Goal: Task Accomplishment & Management: Complete application form

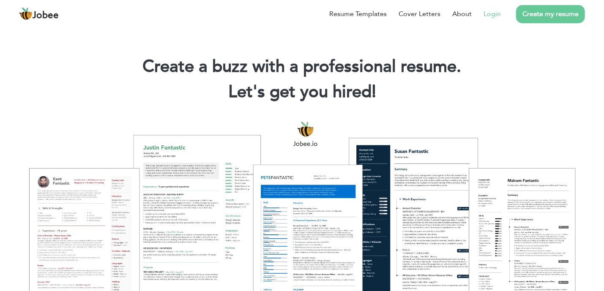
click at [491, 13] on link "Login" at bounding box center [491, 14] width 17 height 10
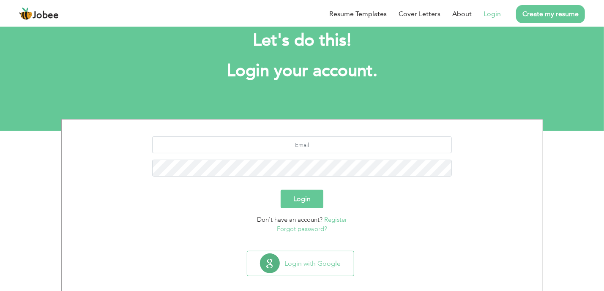
scroll to position [29, 0]
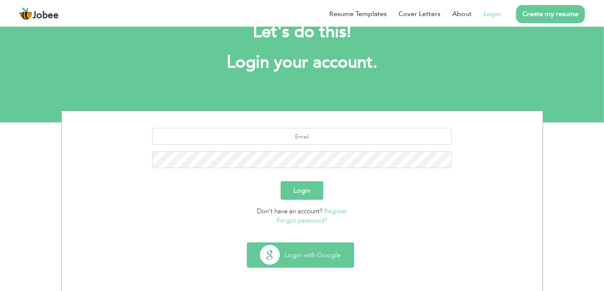
click at [307, 255] on button "Login with Google" at bounding box center [300, 255] width 106 height 25
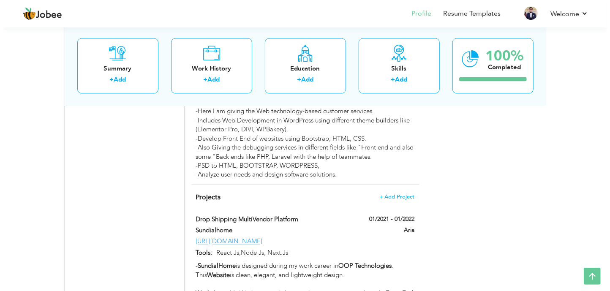
scroll to position [1014, 0]
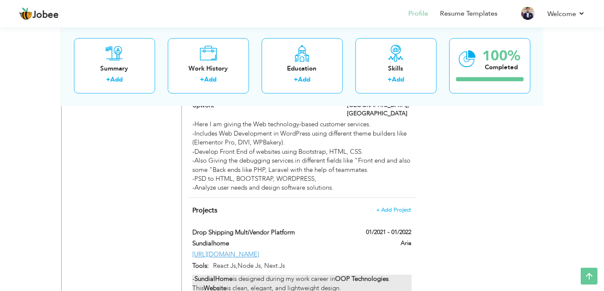
type input "Drop Shipping MultiVendor Platform"
type input "Sundialhome"
type input "01/2021"
type input "01/2022"
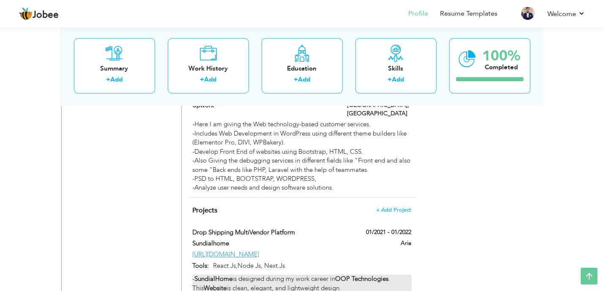
type input "[URL][DOMAIN_NAME]"
type input "React Js,Node Js, Next.Js"
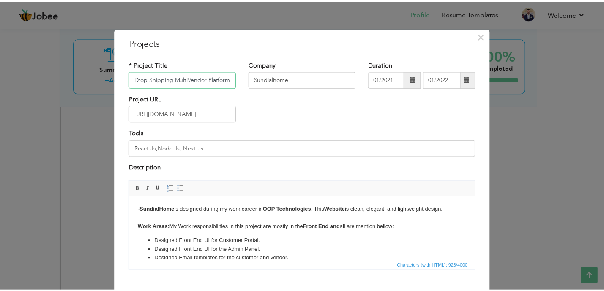
scroll to position [0, 0]
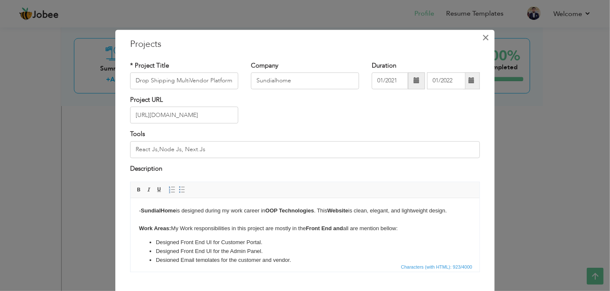
click at [483, 37] on span "×" at bounding box center [486, 37] width 7 height 15
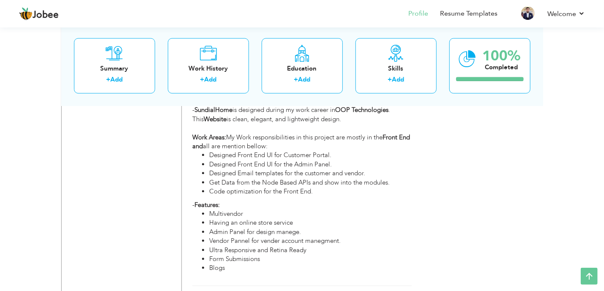
scroll to position [1225, 0]
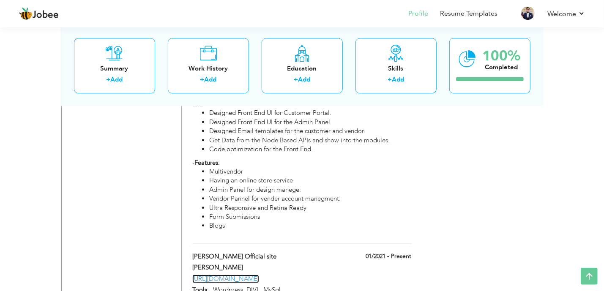
click at [240, 275] on link "[URL][DOMAIN_NAME]" at bounding box center [225, 279] width 67 height 8
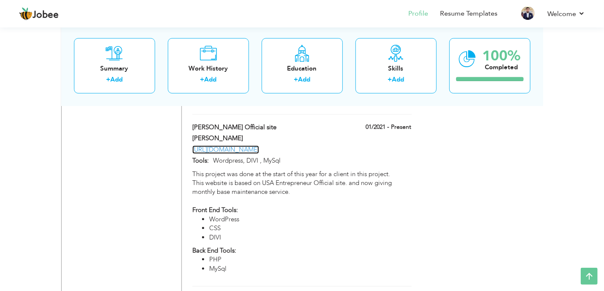
scroll to position [1394, 0]
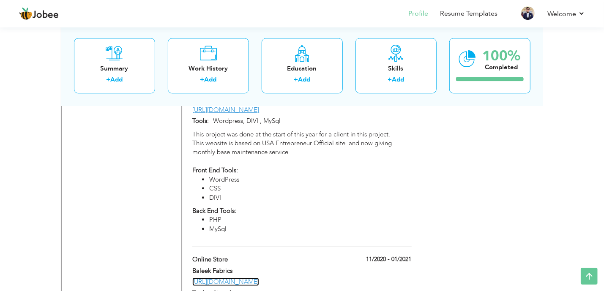
click at [256, 278] on link "https://baleekfabrics.com" at bounding box center [225, 282] width 67 height 8
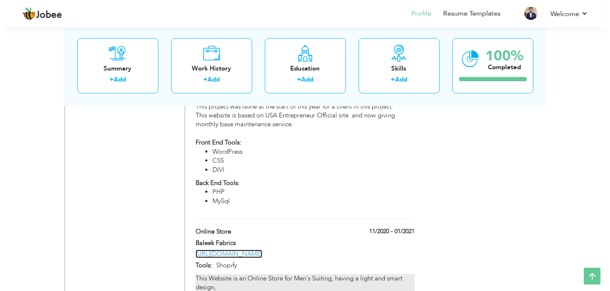
scroll to position [1437, 0]
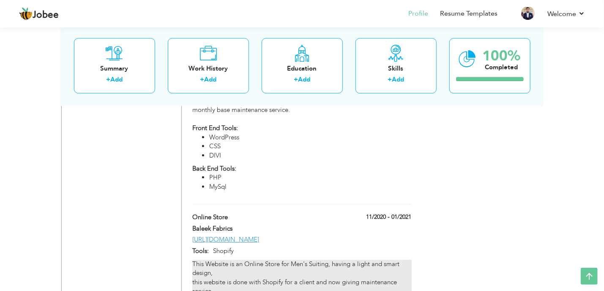
click at [317, 260] on div "This Website is an Online Store for Men's Suiting, having a light and smart des…" at bounding box center [301, 291] width 219 height 63
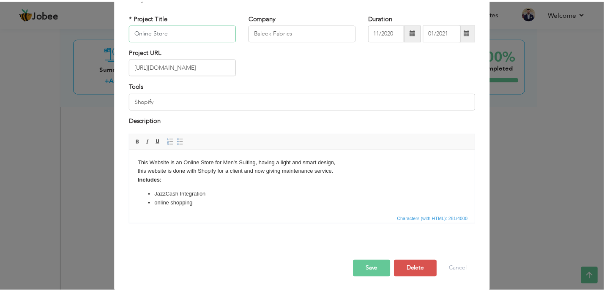
scroll to position [49, 0]
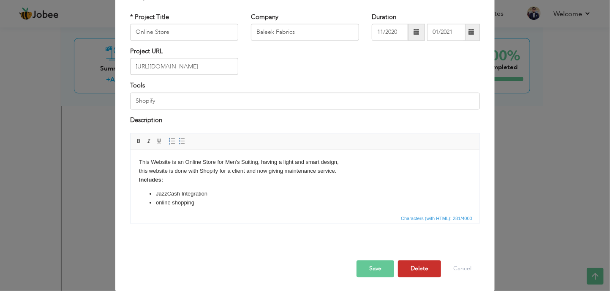
click at [409, 266] on button "Delete" at bounding box center [419, 269] width 43 height 17
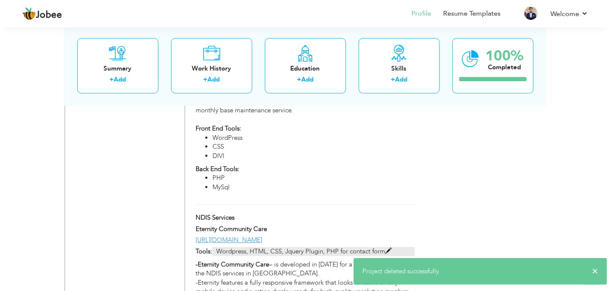
scroll to position [1437, 0]
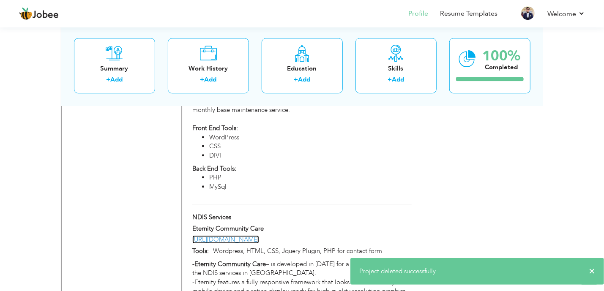
click at [248, 235] on link "https://eternitycommunitycare.com.au/" at bounding box center [225, 239] width 67 height 8
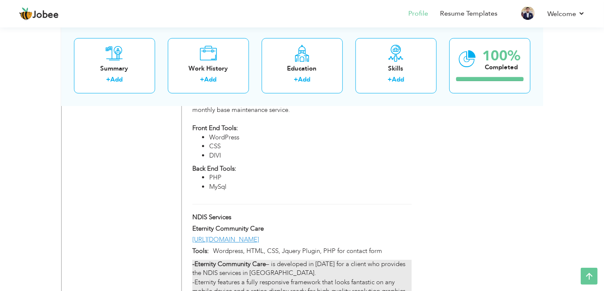
click at [308, 260] on p "-Eternity Community Care – is developed in 2022 for a client who provides the N…" at bounding box center [301, 296] width 219 height 72
type input "NDIS Services"
type input "Eternity Community Care"
type input "https://eternitycommunitycare.com.au/"
type input "Wordpress, HTML, CSS, Jquery Plugin, PHP for contact form"
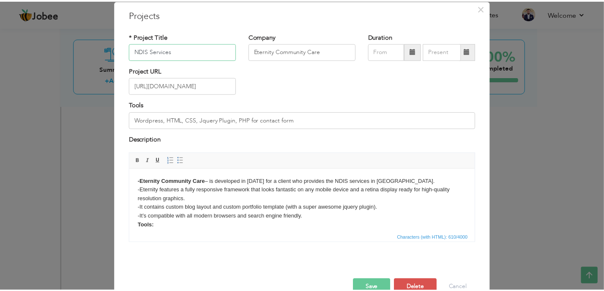
scroll to position [49, 0]
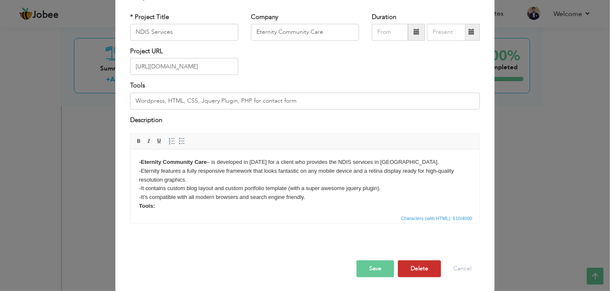
click at [418, 268] on button "Delete" at bounding box center [419, 269] width 43 height 17
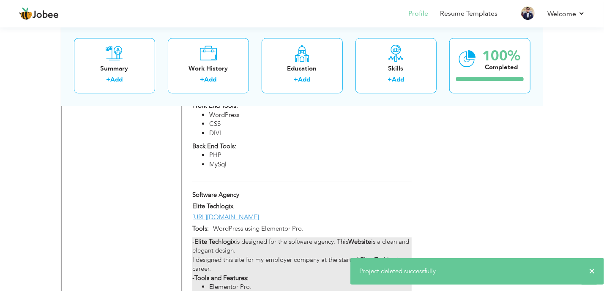
scroll to position [1479, 0]
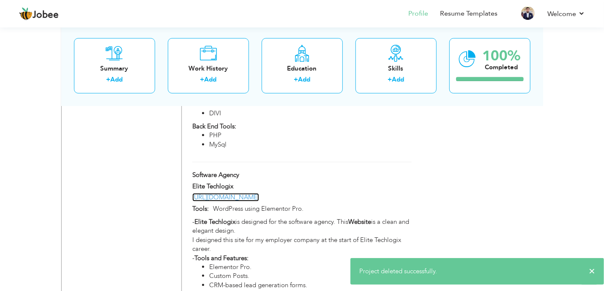
click at [237, 193] on link "[URL][DOMAIN_NAME]" at bounding box center [225, 197] width 67 height 8
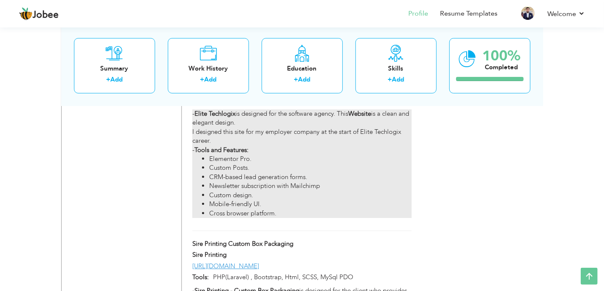
scroll to position [1605, 0]
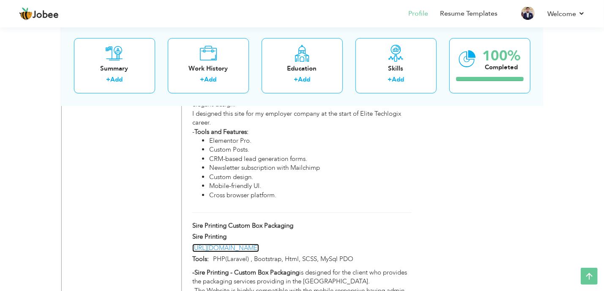
click at [229, 244] on link "[URL][DOMAIN_NAME]" at bounding box center [225, 248] width 67 height 8
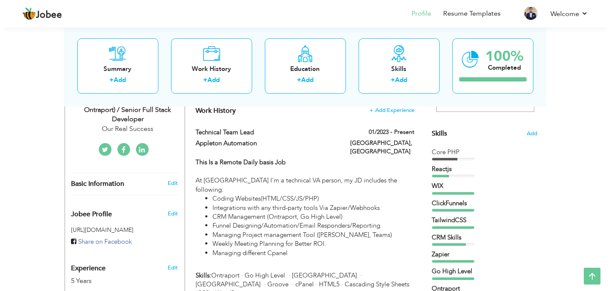
scroll to position [169, 0]
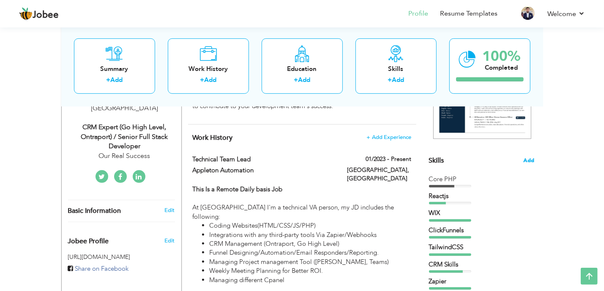
click at [527, 157] on span "Add" at bounding box center [529, 161] width 11 height 8
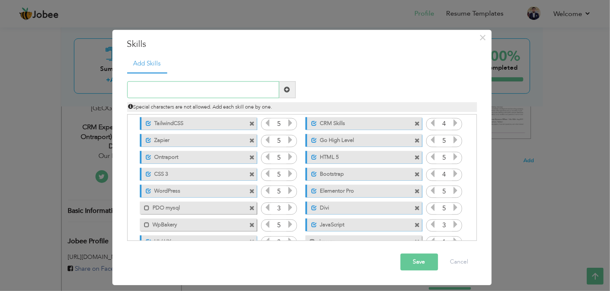
scroll to position [0, 0]
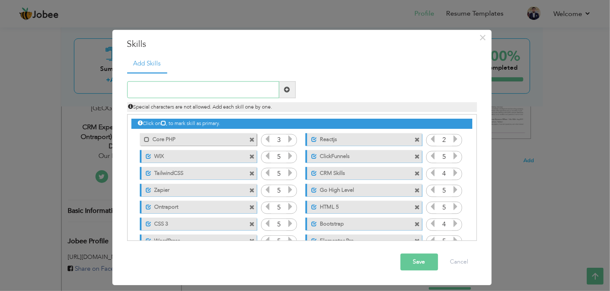
click at [191, 93] on input "text" at bounding box center [203, 90] width 152 height 17
type input "Go High Level"
click at [290, 88] on span at bounding box center [287, 90] width 6 height 6
click at [428, 261] on button "Save" at bounding box center [420, 262] width 38 height 17
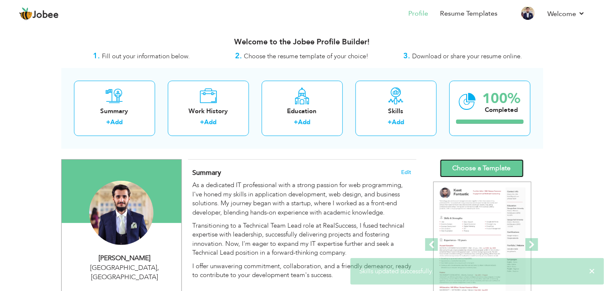
click at [476, 172] on link "Choose a Template" at bounding box center [482, 168] width 84 height 18
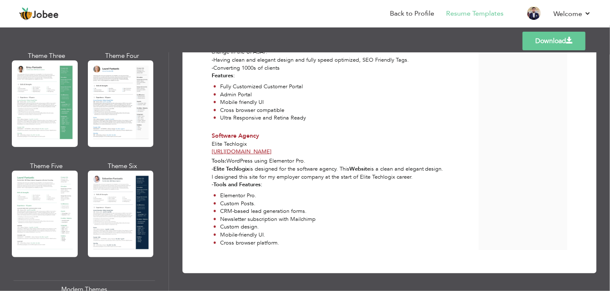
scroll to position [169, 0]
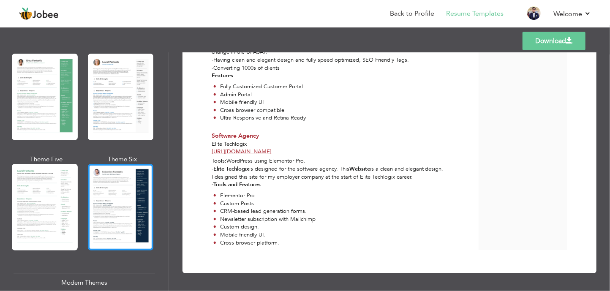
click at [117, 194] on div at bounding box center [121, 207] width 66 height 87
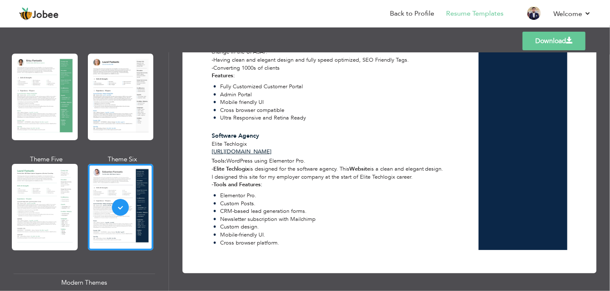
scroll to position [1347, 0]
click at [571, 41] on span at bounding box center [569, 40] width 7 height 7
